Goal: Task Accomplishment & Management: Use online tool/utility

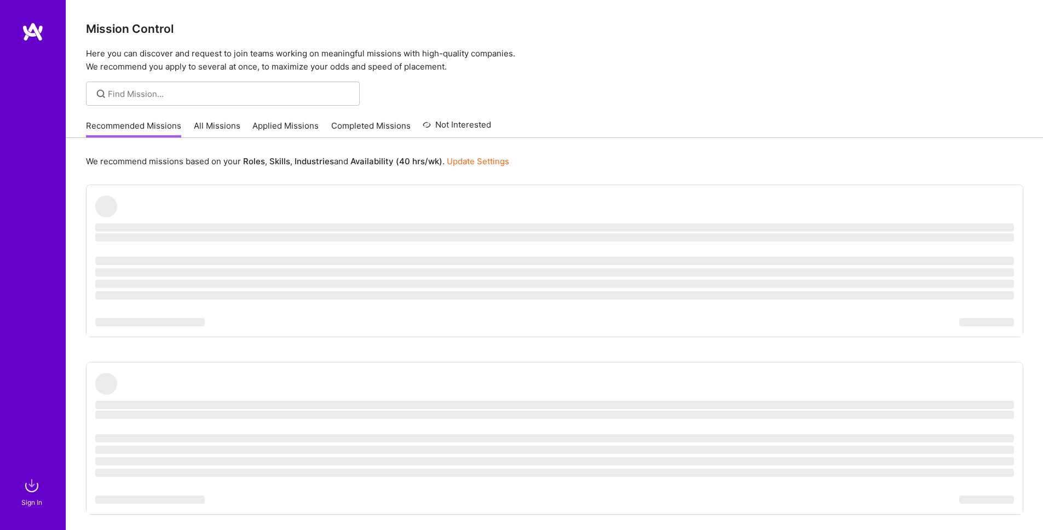
scroll to position [21, 0]
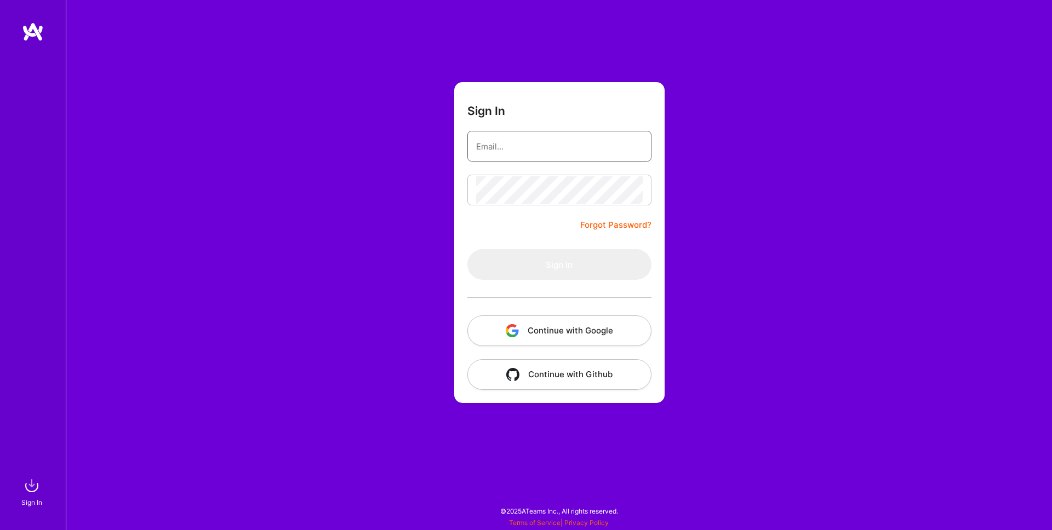
type input "[EMAIL_ADDRESS][DOMAIN_NAME]"
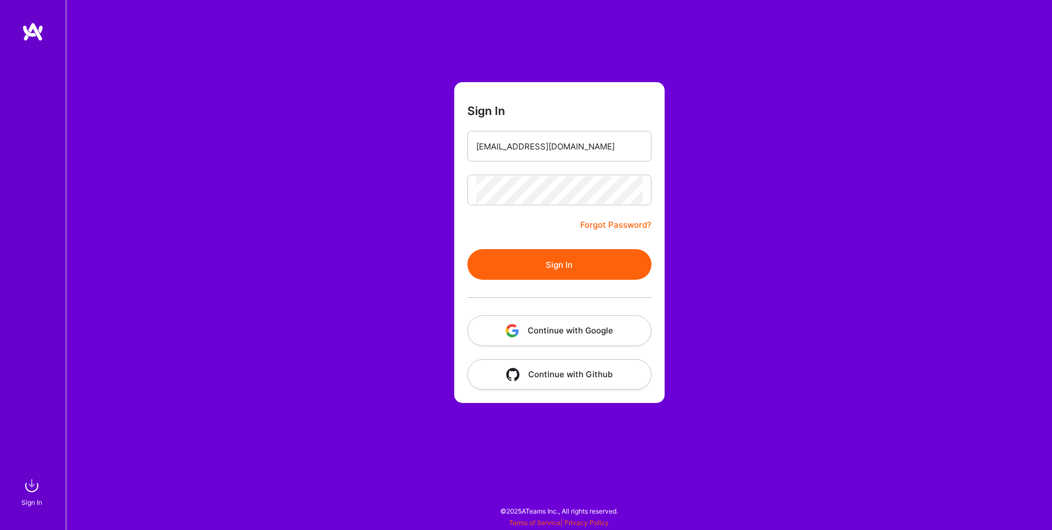
click at [543, 274] on button "Sign In" at bounding box center [559, 264] width 184 height 31
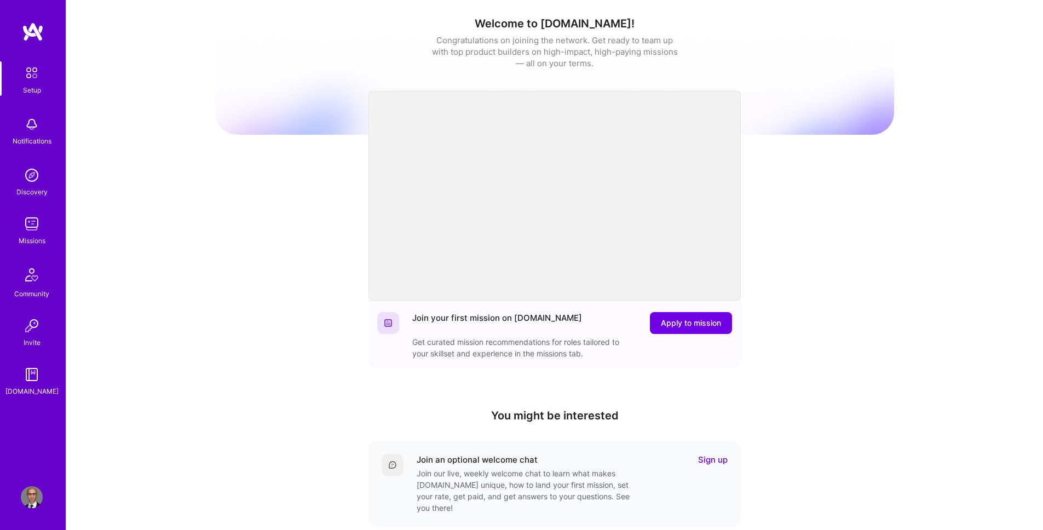
click at [34, 227] on img at bounding box center [32, 224] width 22 height 22
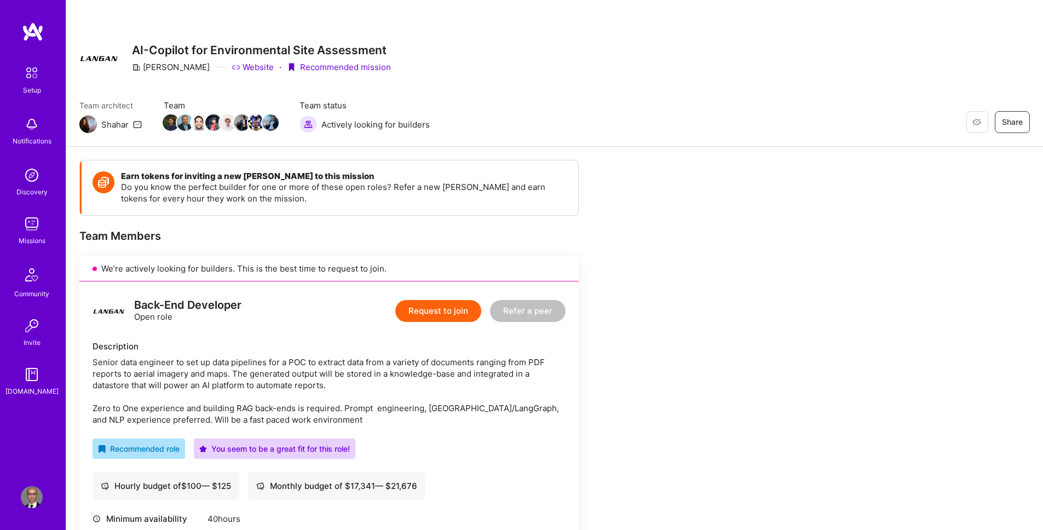
scroll to position [130, 0]
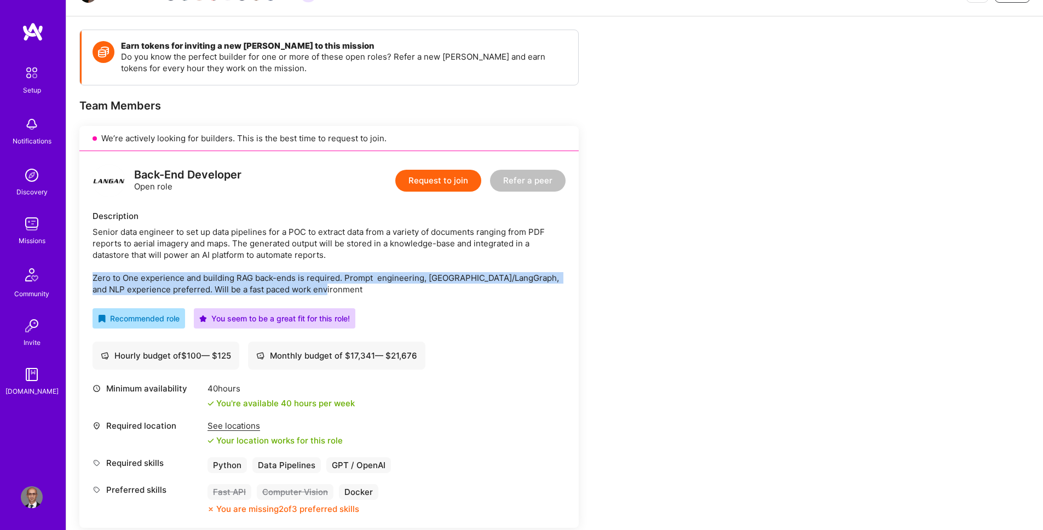
drag, startPoint x: 334, startPoint y: 287, endPoint x: 76, endPoint y: 281, distance: 258.0
click at [299, 285] on div "Senior data engineer to set up data pipelines for a POC to extract data from a …" at bounding box center [329, 260] width 473 height 69
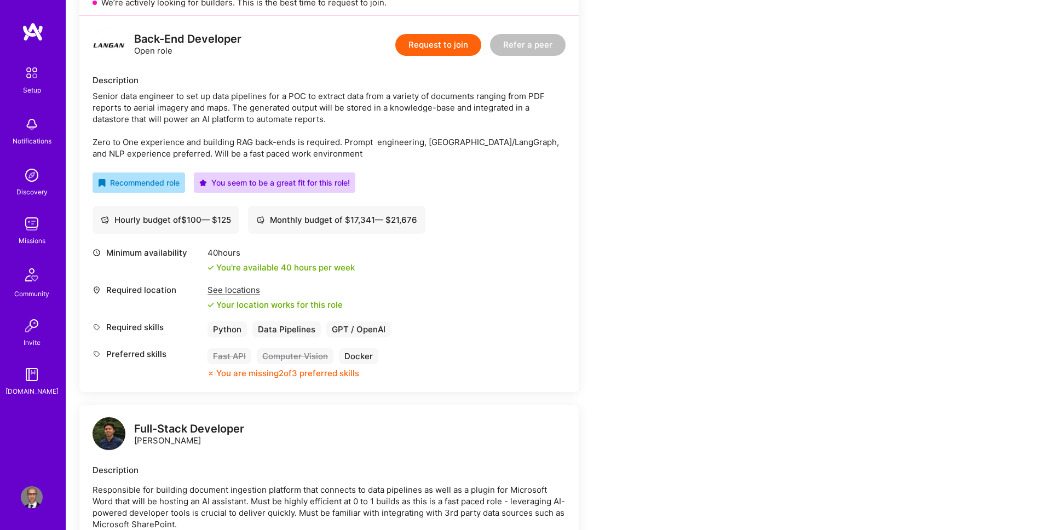
scroll to position [202, 0]
